Goal: Find specific page/section: Find specific page/section

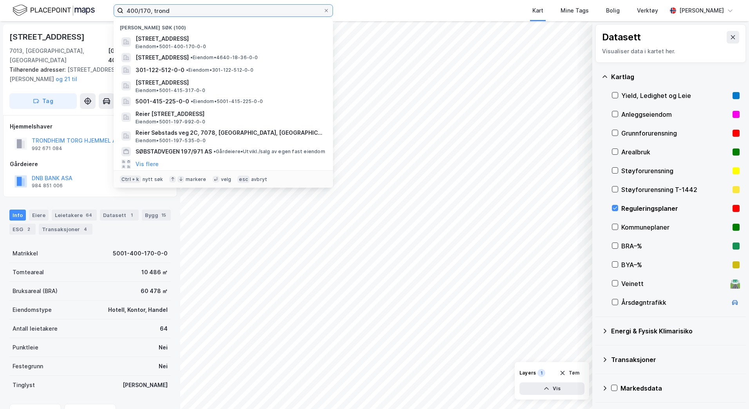
drag, startPoint x: 168, startPoint y: 9, endPoint x: 71, endPoint y: -5, distance: 98.1
click at [71, 0] on html "400/170, [PERSON_NAME] søk (100) [STREET_ADDRESS] Eiendom • 5001-400-170-0-0 Br…" at bounding box center [374, 204] width 749 height 409
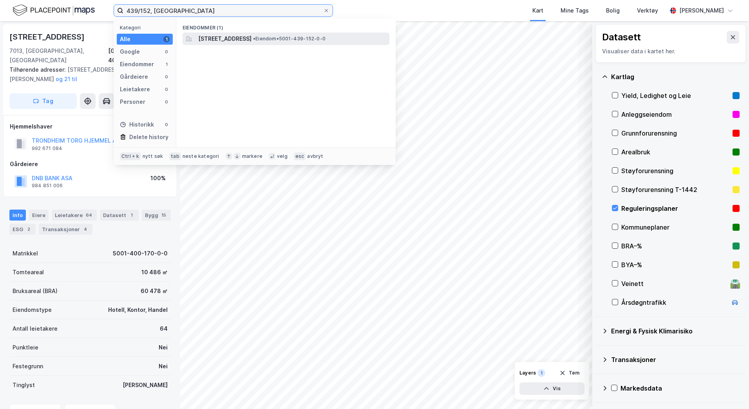
type input "439/152, [GEOGRAPHIC_DATA]"
click at [224, 39] on span "[STREET_ADDRESS]" at bounding box center [224, 38] width 53 height 9
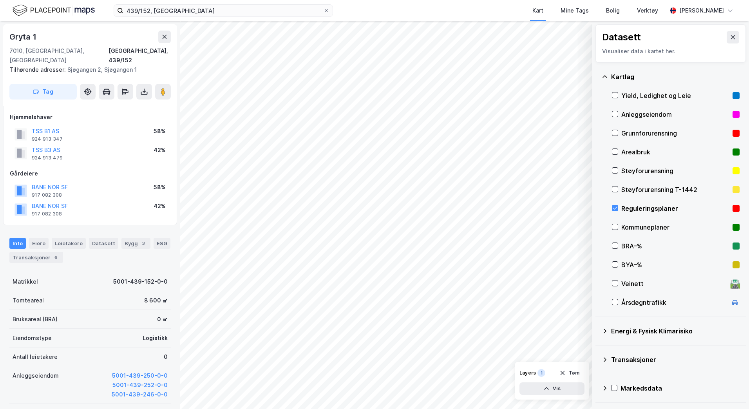
scroll to position [2, 0]
click at [59, 134] on div "924 913 347" at bounding box center [47, 137] width 31 height 6
click at [57, 153] on div "924 913 479" at bounding box center [47, 156] width 31 height 6
